Goal: Task Accomplishment & Management: Manage account settings

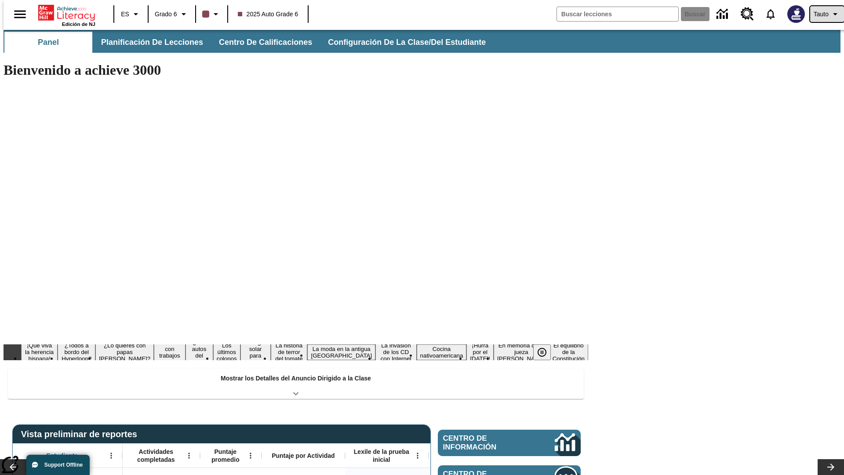
click at [822, 14] on span "Tauto" at bounding box center [820, 14] width 15 height 9
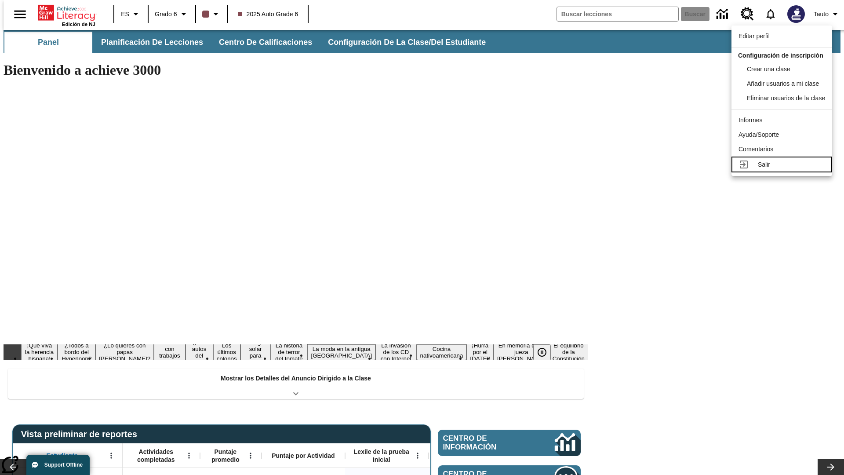
click at [784, 169] on div "Salir" at bounding box center [791, 164] width 67 height 9
